Goal: Find specific page/section

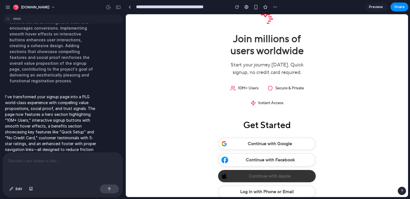
click at [378, 6] on span "Preview" at bounding box center [376, 7] width 14 height 6
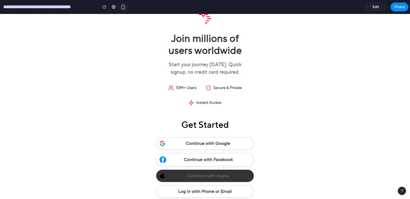
click at [124, 6] on div "button" at bounding box center [123, 7] width 5 height 5
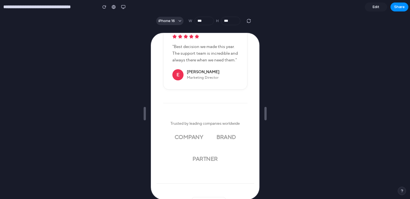
scroll to position [756, 0]
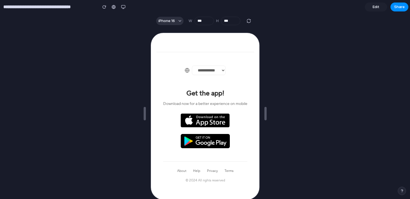
click at [206, 122] on img at bounding box center [204, 120] width 49 height 14
click at [206, 142] on img at bounding box center [204, 140] width 49 height 14
click at [230, 169] on link "Terms" at bounding box center [228, 170] width 9 height 5
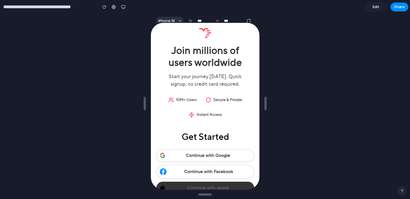
scroll to position [0, 0]
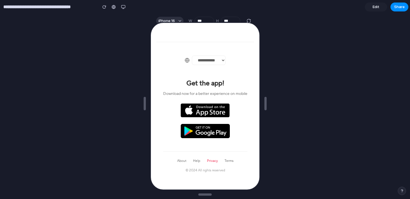
click at [213, 159] on link "Privacy" at bounding box center [211, 160] width 11 height 5
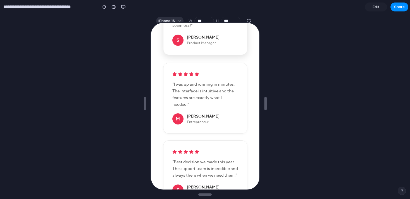
scroll to position [756, 0]
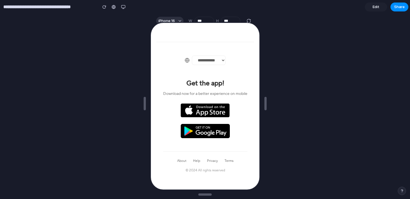
click at [175, 21] on div at bounding box center [205, 103] width 110 height 171
click at [180, 20] on div at bounding box center [205, 103] width 110 height 171
click at [211, 20] on div at bounding box center [205, 103] width 110 height 171
click at [211, 21] on div at bounding box center [205, 103] width 110 height 171
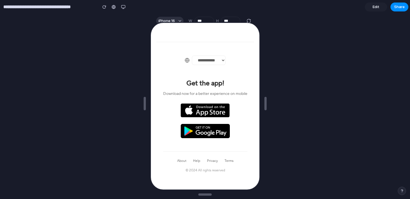
click at [202, 21] on div at bounding box center [205, 103] width 110 height 171
click at [250, 21] on div at bounding box center [205, 103] width 110 height 171
click at [171, 20] on div at bounding box center [205, 103] width 110 height 171
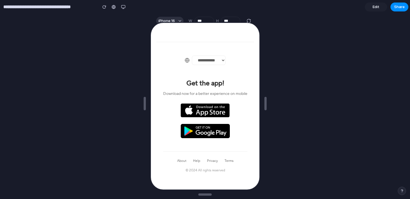
click at [171, 20] on div at bounding box center [205, 103] width 110 height 171
click at [124, 9] on button "button" at bounding box center [123, 7] width 8 height 8
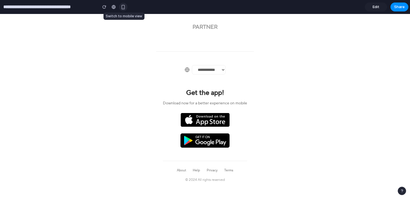
scroll to position [733, 0]
click at [124, 9] on div "button" at bounding box center [123, 7] width 5 height 5
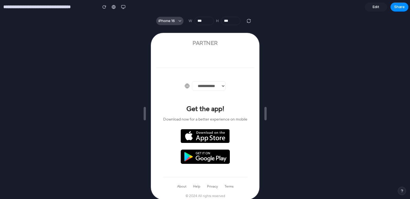
click at [178, 20] on button "iPhone 16" at bounding box center [169, 21] width 27 height 8
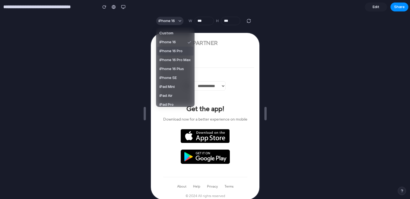
click at [171, 52] on span "iPhone 16 Pro" at bounding box center [171, 51] width 23 height 6
type input "***"
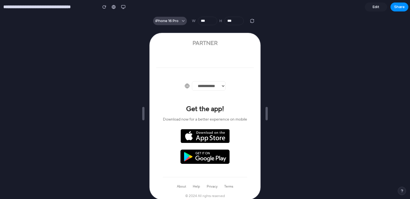
click at [173, 23] on span "iPhone 16 Pro" at bounding box center [167, 21] width 23 height 6
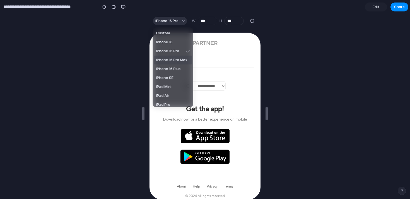
click at [177, 61] on span "iPhone 16 Pro Max" at bounding box center [171, 60] width 31 height 6
type input "***"
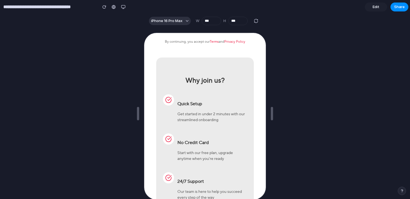
scroll to position [0, 0]
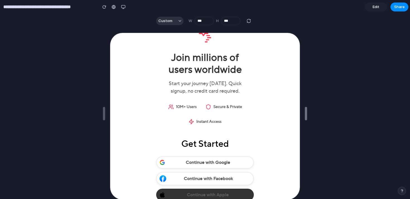
drag, startPoint x: 273, startPoint y: 113, endPoint x: 294, endPoint y: 93, distance: 28.9
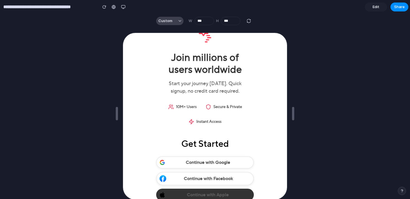
click at [177, 23] on button "Custom" at bounding box center [169, 21] width 27 height 8
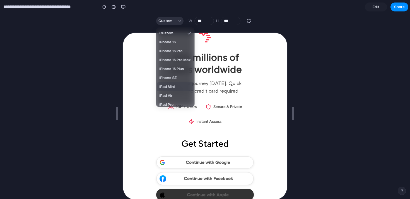
scroll to position [21, 0]
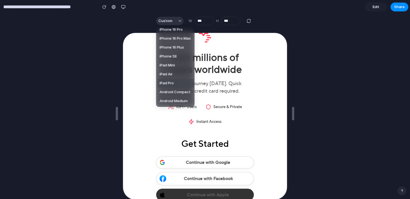
click at [171, 82] on span "iPad Pro" at bounding box center [167, 83] width 14 height 6
type input "****"
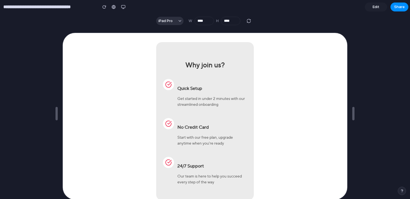
scroll to position [0, 0]
